Goal: Transaction & Acquisition: Book appointment/travel/reservation

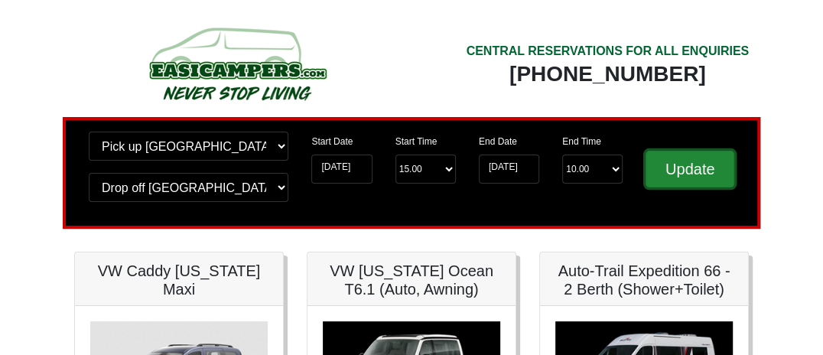
click at [691, 167] on input "Update" at bounding box center [690, 169] width 89 height 37
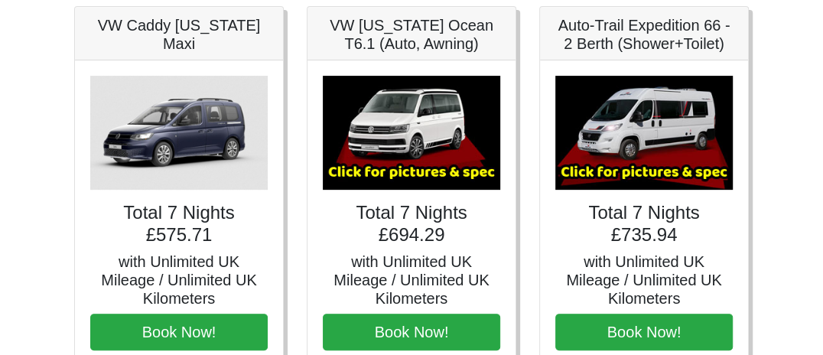
scroll to position [247, 0]
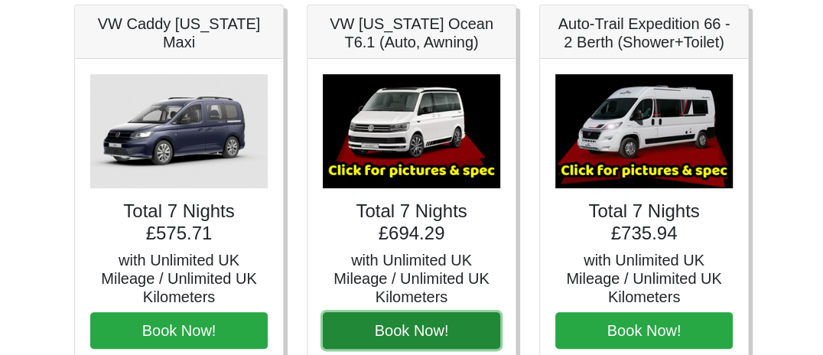
click at [373, 324] on button "Book Now!" at bounding box center [411, 330] width 177 height 37
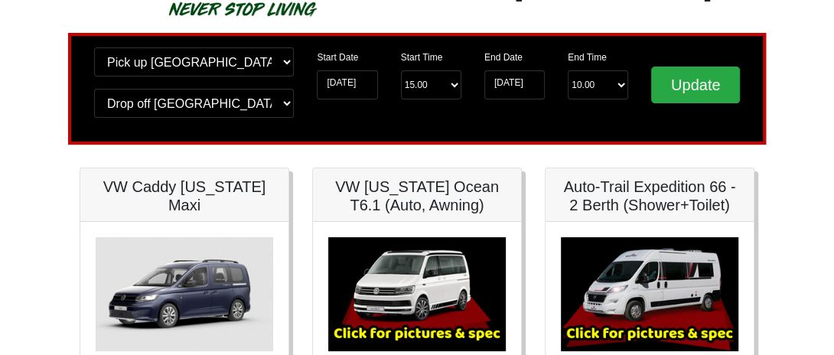
scroll to position [34, 0]
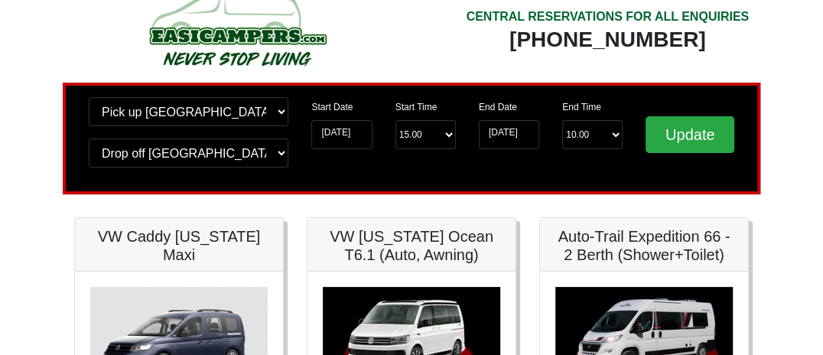
click at [420, 325] on img at bounding box center [411, 344] width 177 height 114
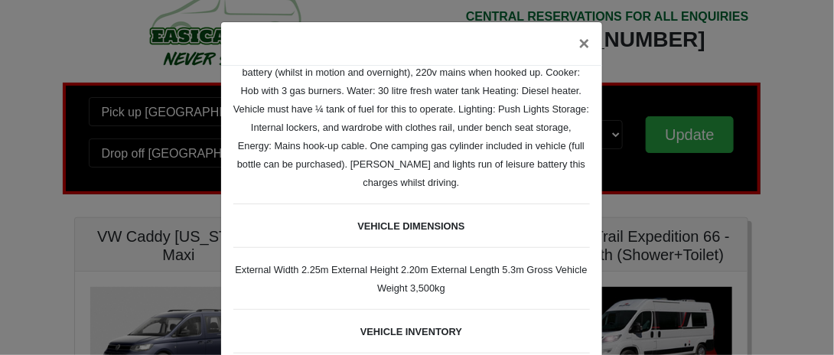
scroll to position [0, 0]
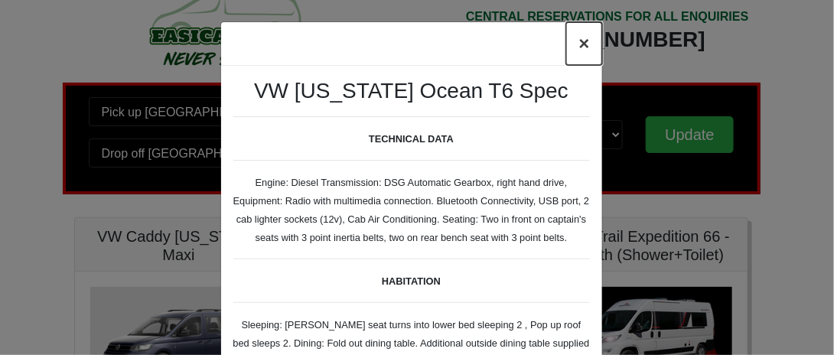
click at [576, 41] on button "×" at bounding box center [583, 43] width 35 height 43
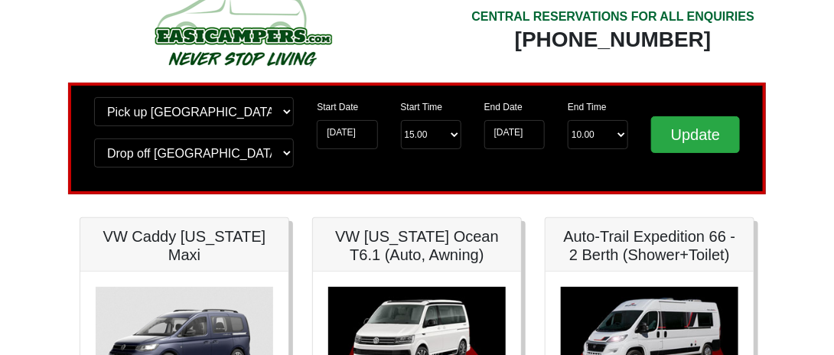
scroll to position [80, 0]
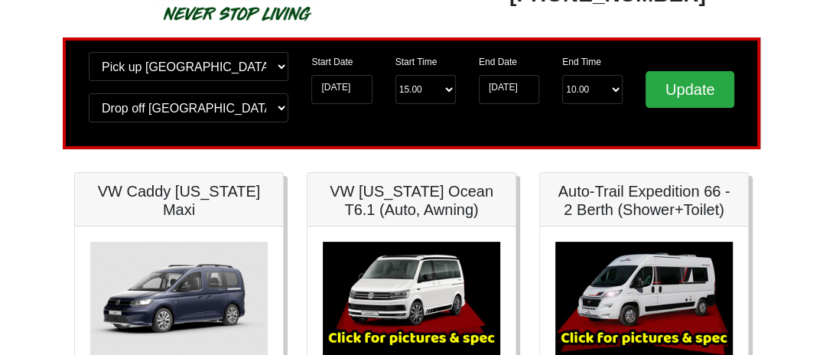
click at [434, 296] on img at bounding box center [411, 299] width 177 height 114
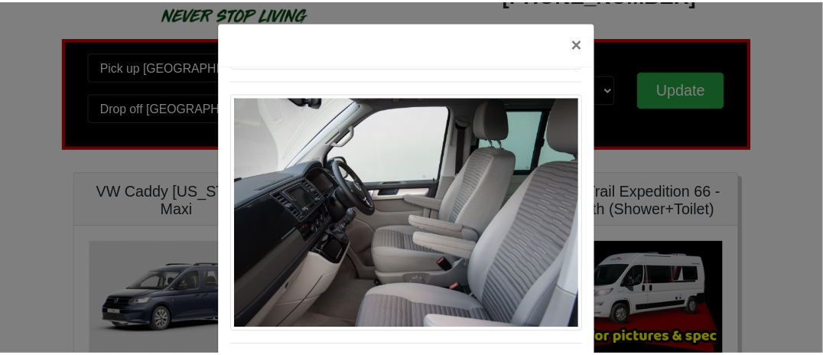
scroll to position [0, 0]
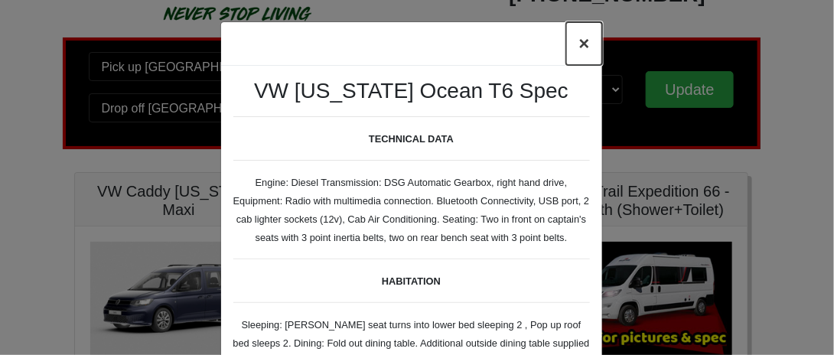
click at [578, 42] on button "×" at bounding box center [583, 43] width 35 height 43
